Goal: Check status

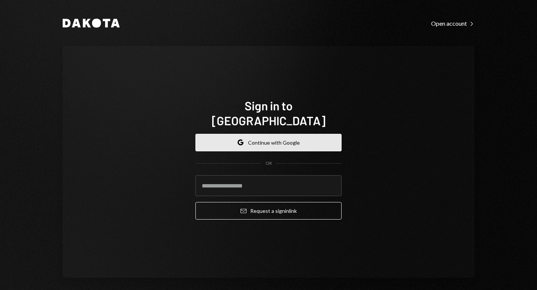
click at [256, 138] on button "Google Continue with Google" at bounding box center [268, 143] width 146 height 18
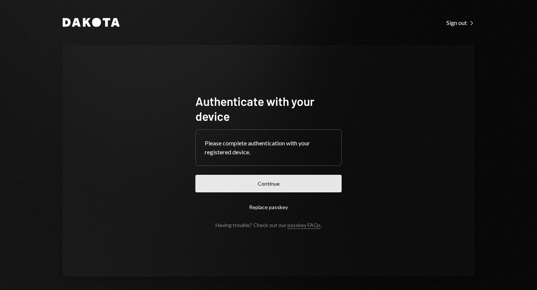
click at [294, 181] on button "Continue" at bounding box center [268, 184] width 146 height 18
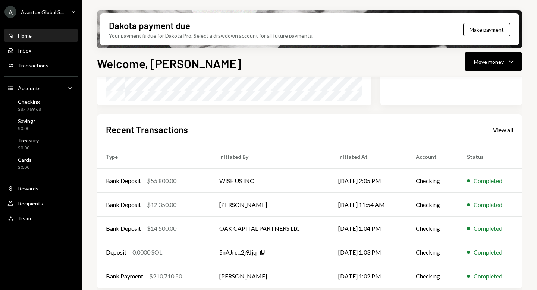
scroll to position [159, 0]
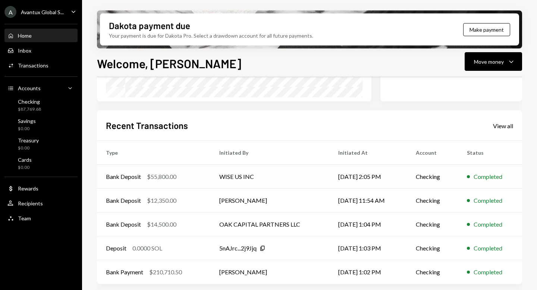
click at [217, 180] on td "WISE US INC" at bounding box center [269, 177] width 119 height 24
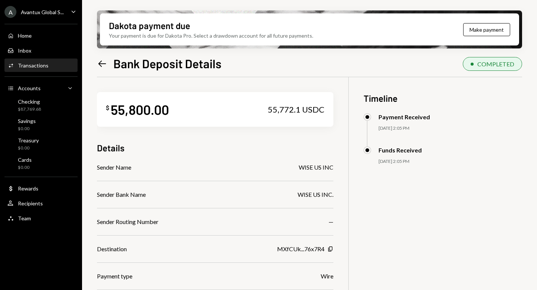
click at [97, 60] on icon "Left Arrow" at bounding box center [102, 64] width 10 height 10
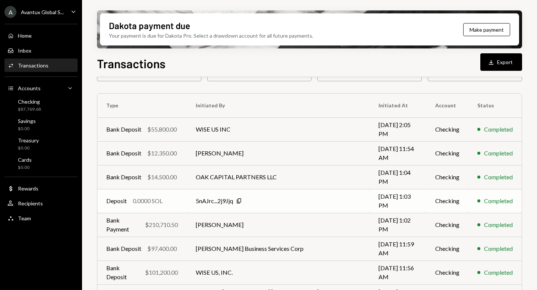
scroll to position [48, 0]
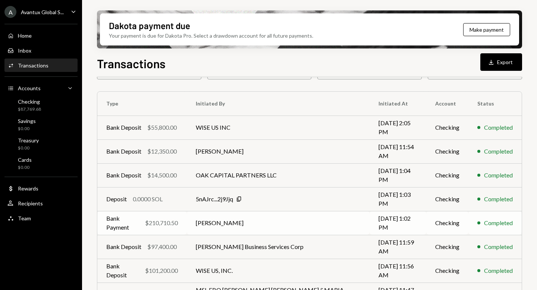
click at [222, 223] on td "[PERSON_NAME]" at bounding box center [278, 223] width 183 height 24
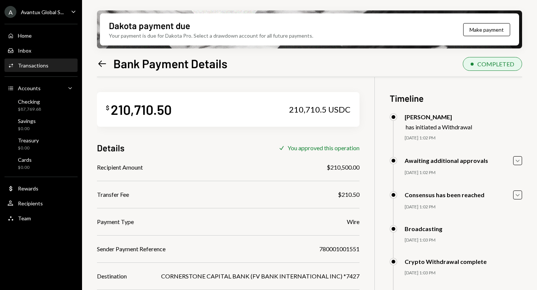
scroll to position [57, 0]
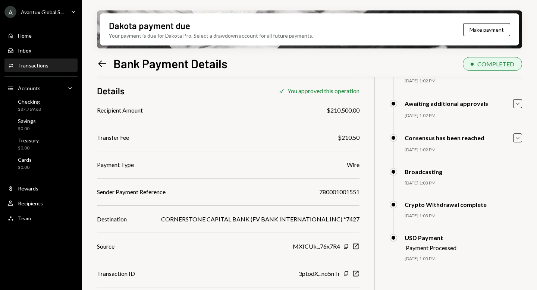
drag, startPoint x: 98, startPoint y: 192, endPoint x: 381, endPoint y: 194, distance: 283.0
click at [381, 194] on div "$ 210,710.50 210,710.5 USDC Details Check You approved this operation Recipient…" at bounding box center [309, 176] width 425 height 312
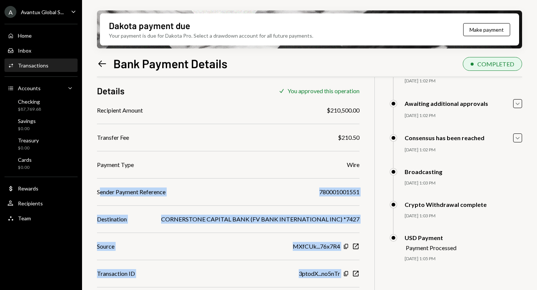
click at [348, 191] on div "780001001551" at bounding box center [339, 192] width 40 height 9
drag, startPoint x: 320, startPoint y: 191, endPoint x: 367, endPoint y: 190, distance: 47.4
click at [367, 190] on div "$ 210,710.50 210,710.5 USDC Details Check You approved this operation Recipient…" at bounding box center [309, 176] width 425 height 312
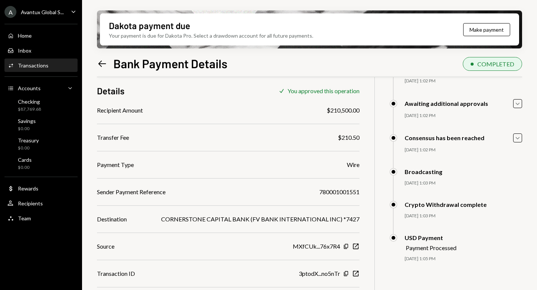
click at [354, 193] on div "780001001551" at bounding box center [339, 192] width 40 height 9
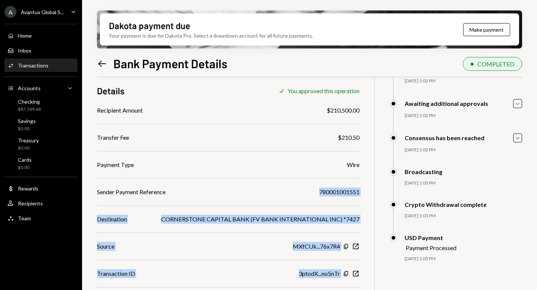
drag, startPoint x: 317, startPoint y: 192, endPoint x: 369, endPoint y: 191, distance: 51.8
click at [369, 191] on div "$ 210,710.50 210,710.5 USDC Details Check You approved this operation Recipient…" at bounding box center [309, 176] width 425 height 312
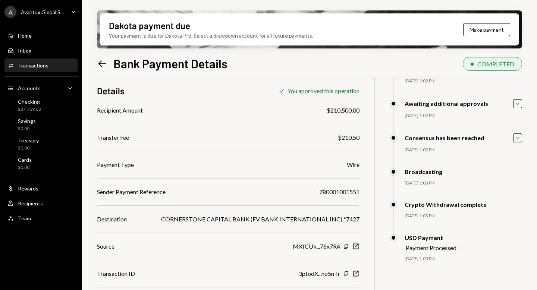
click at [41, 13] on div "Avantux Global S..." at bounding box center [42, 12] width 43 height 6
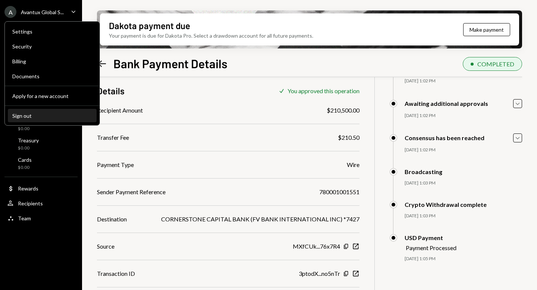
click at [20, 113] on div "Sign out" at bounding box center [52, 116] width 80 height 6
